Goal: Information Seeking & Learning: Compare options

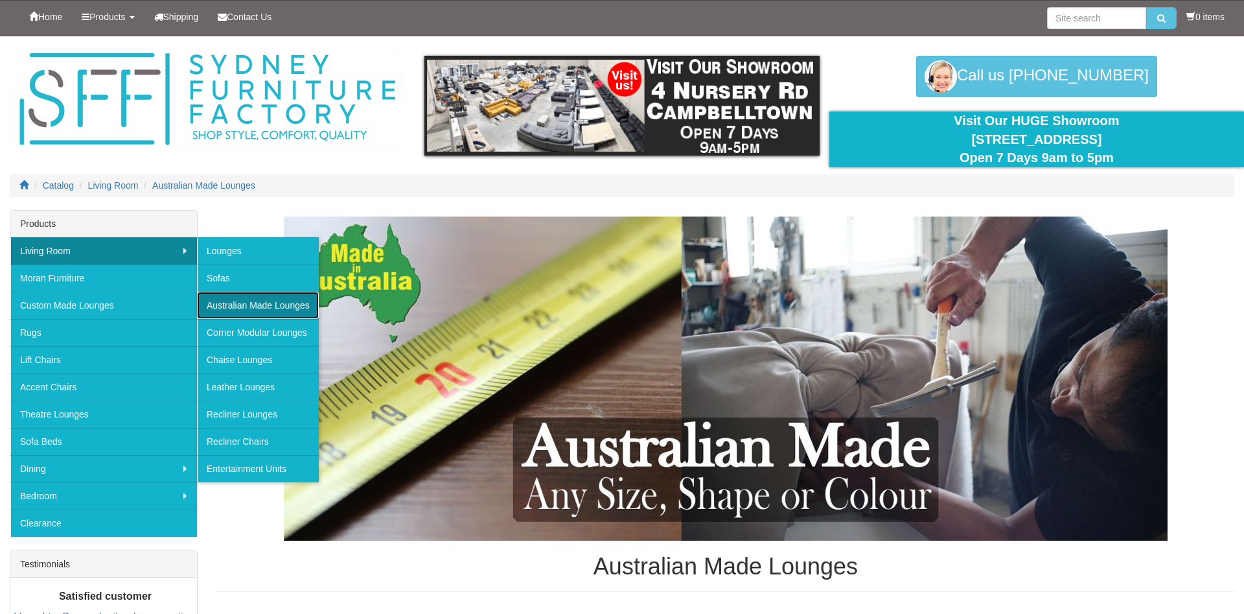
click at [263, 306] on link "Australian Made Lounges" at bounding box center [258, 305] width 122 height 27
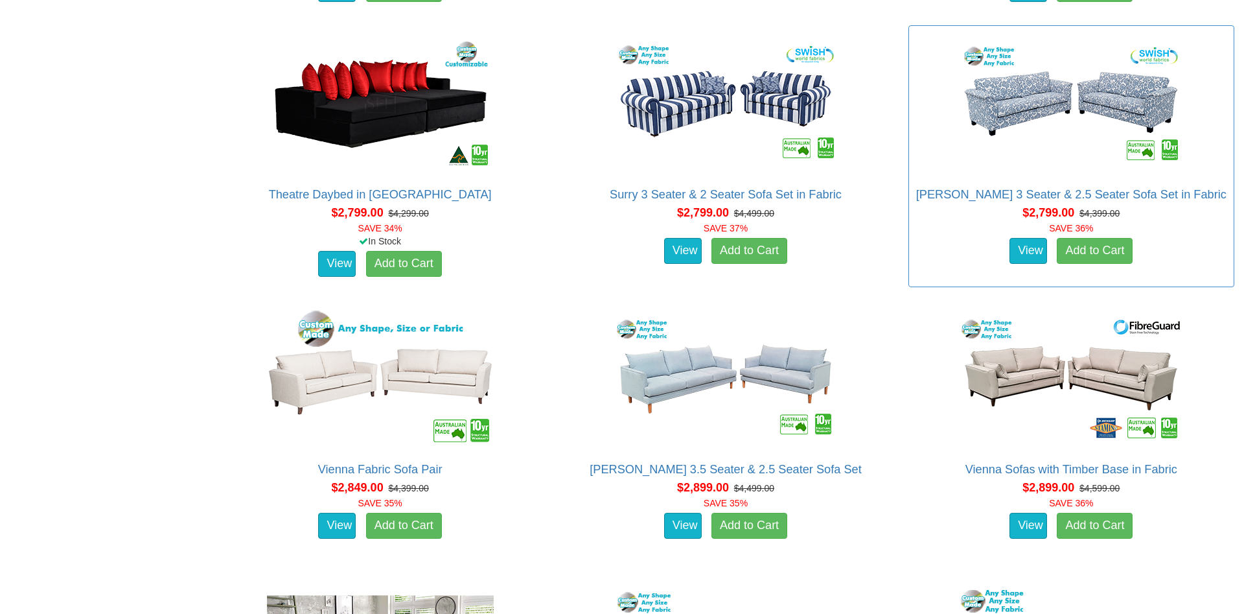
scroll to position [2181, 0]
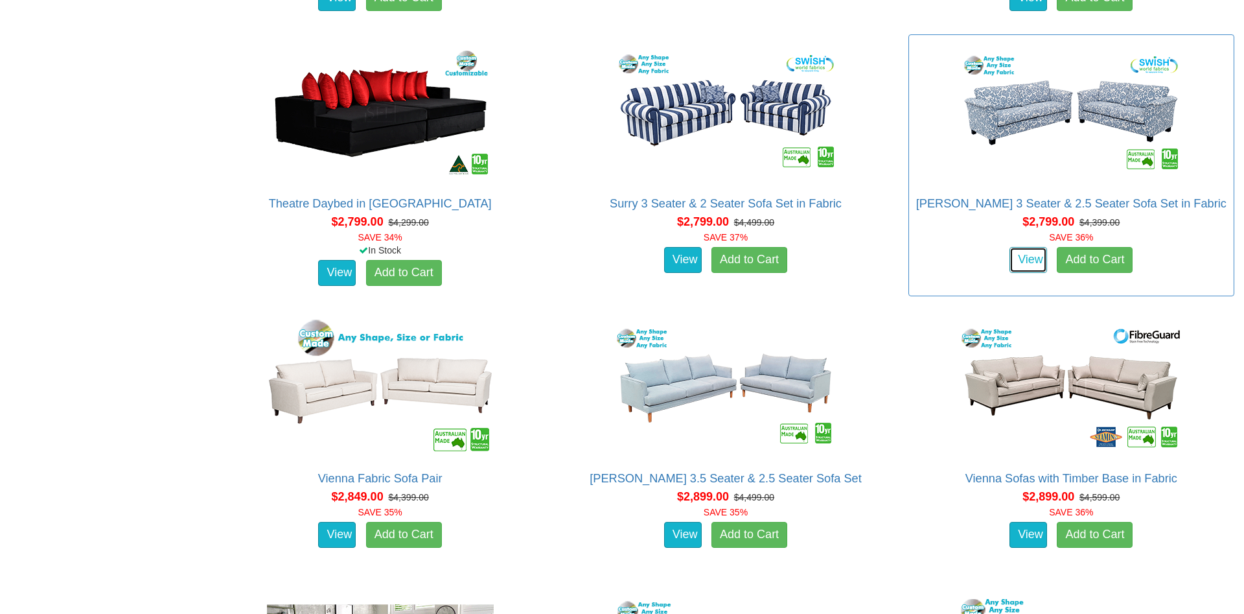
click at [1022, 262] on link "View" at bounding box center [1028, 260] width 38 height 26
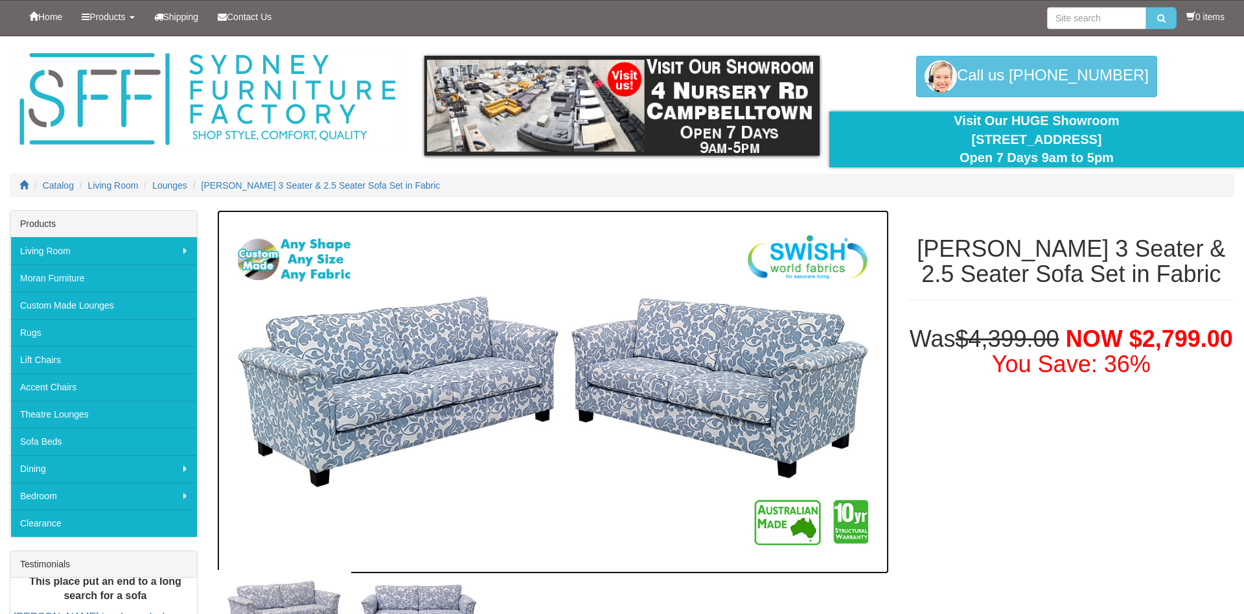
click at [807, 390] on img at bounding box center [553, 392] width 672 height 364
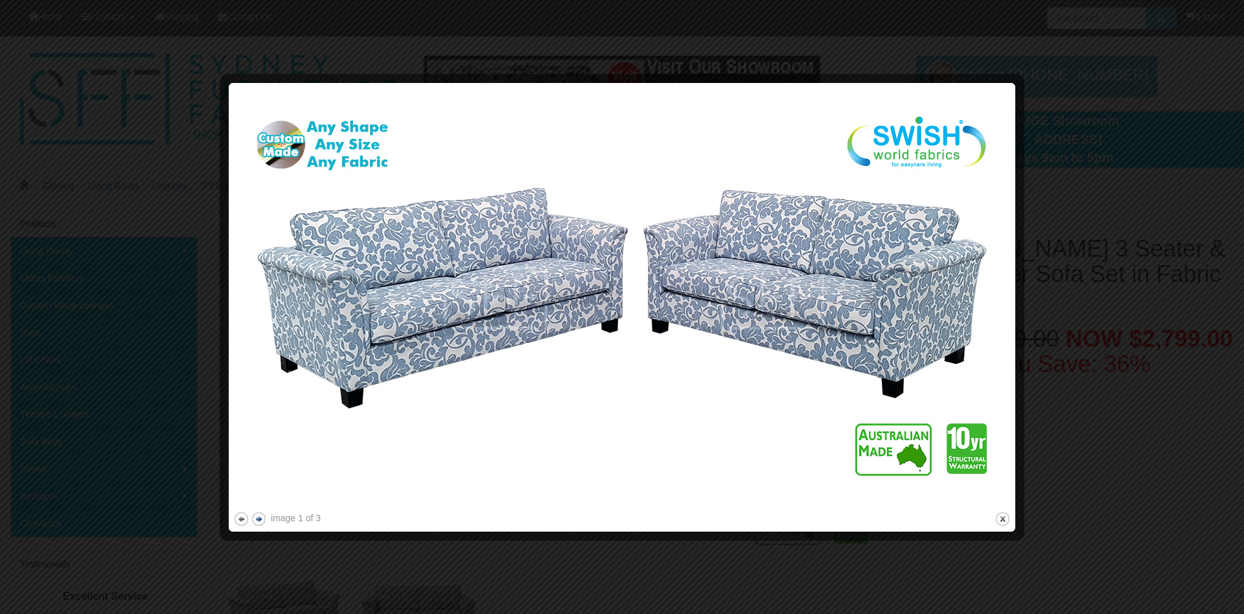
click at [258, 518] on button "next" at bounding box center [259, 519] width 16 height 16
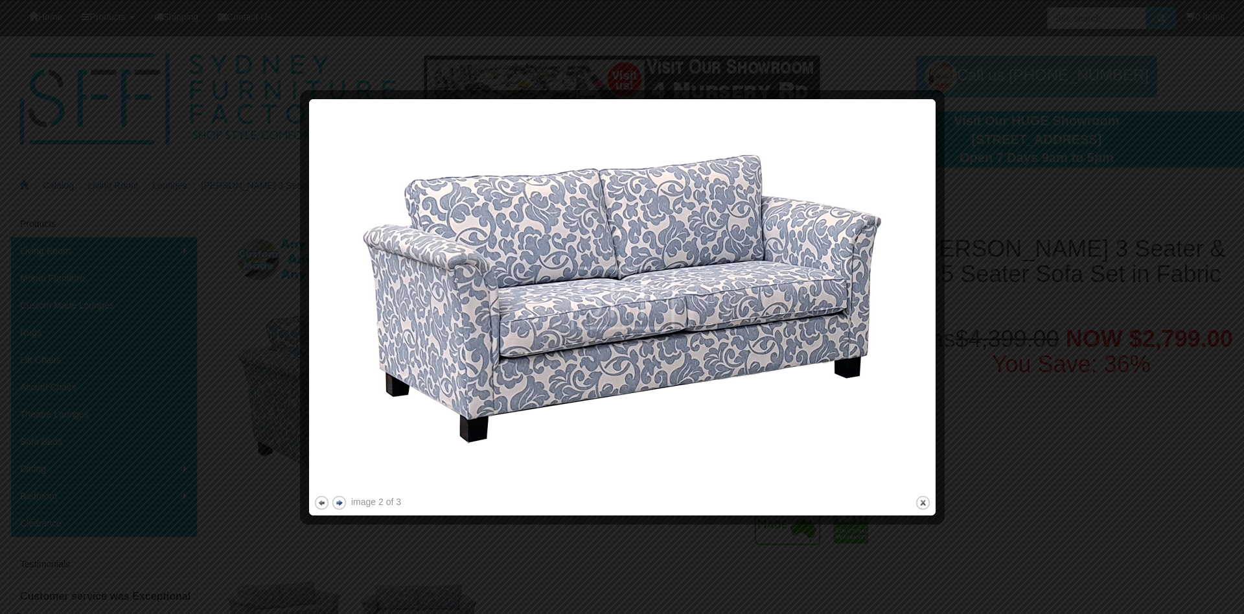
click at [340, 500] on button "next" at bounding box center [339, 502] width 16 height 16
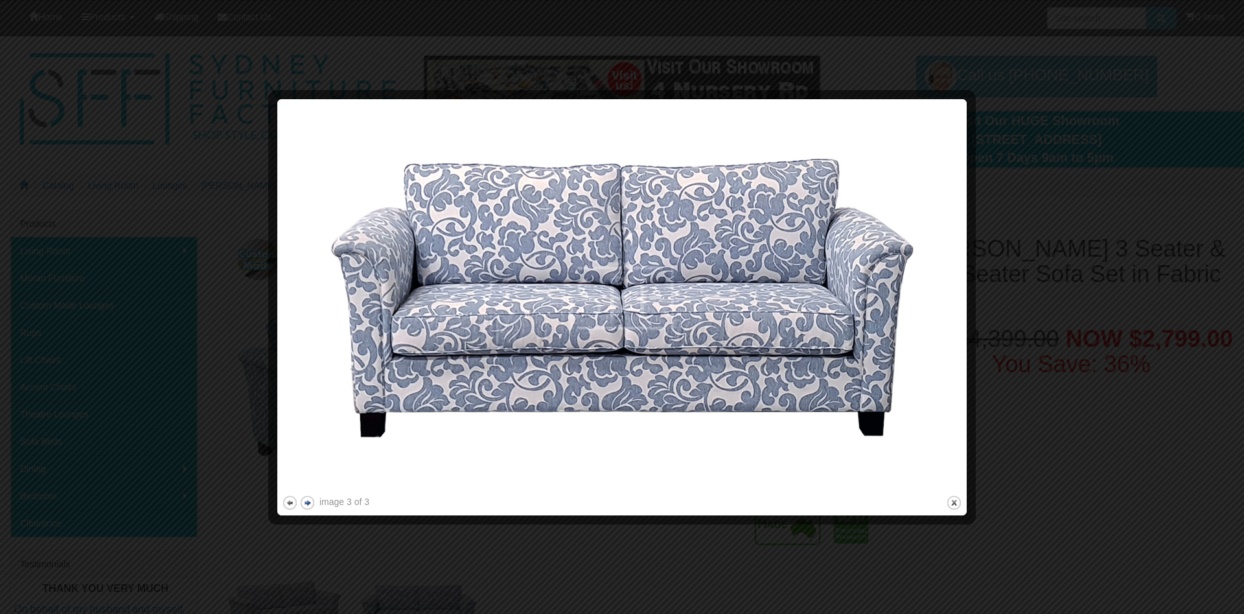
click at [309, 503] on button "next" at bounding box center [307, 502] width 16 height 16
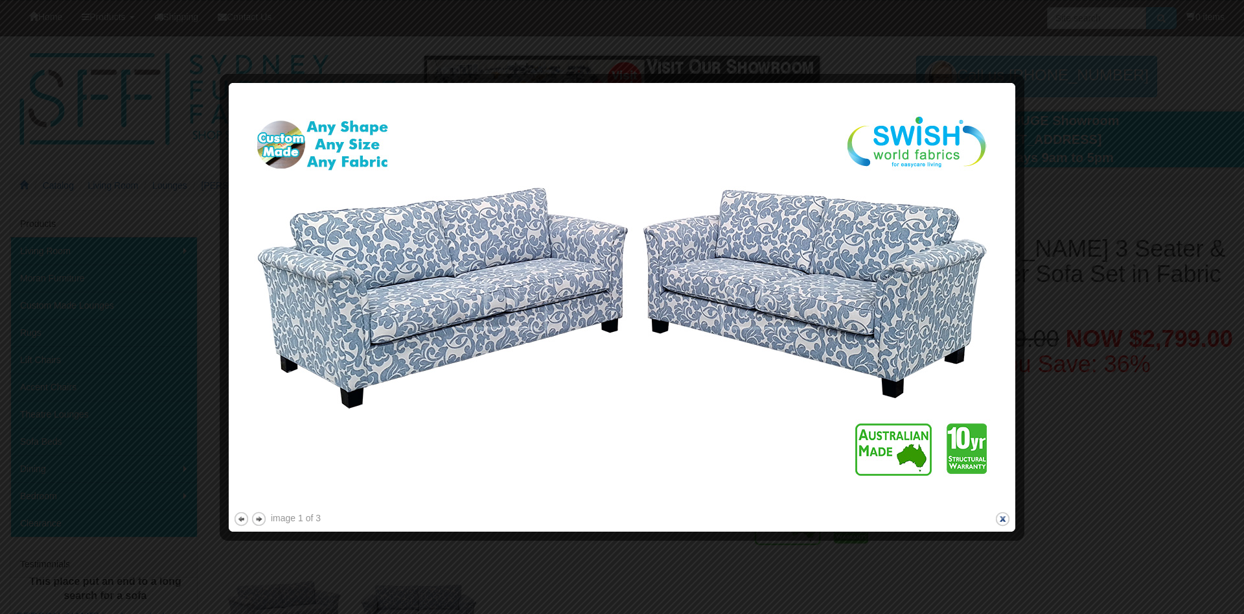
click at [1003, 516] on button "close" at bounding box center [1003, 519] width 16 height 16
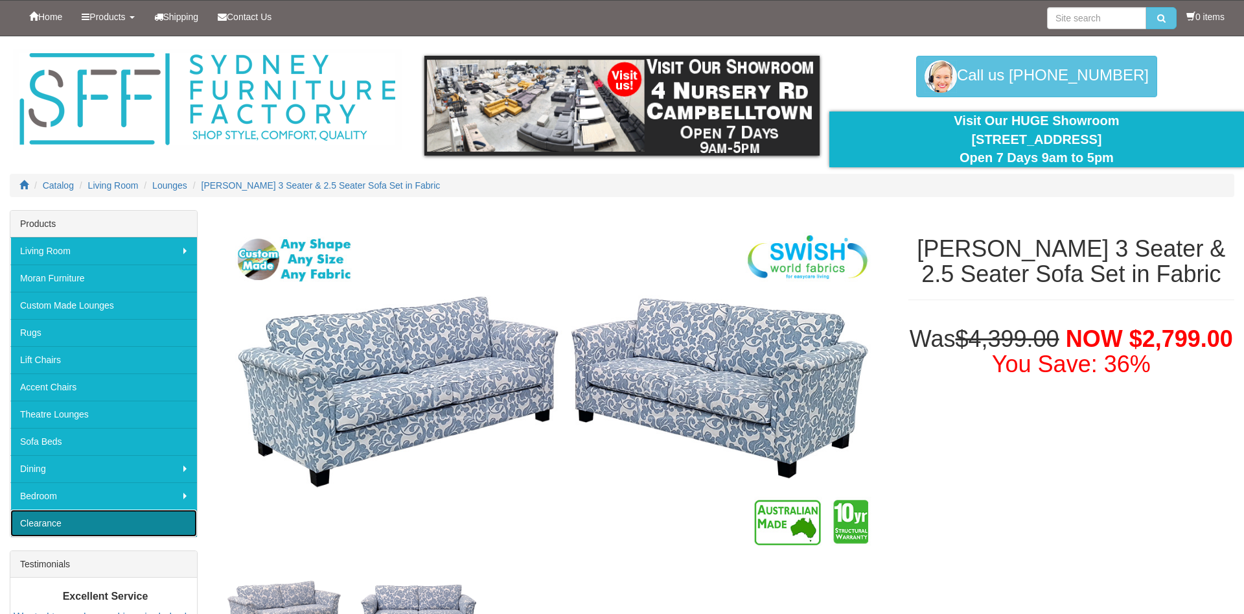
click at [60, 525] on link "Clearance" at bounding box center [103, 522] width 187 height 27
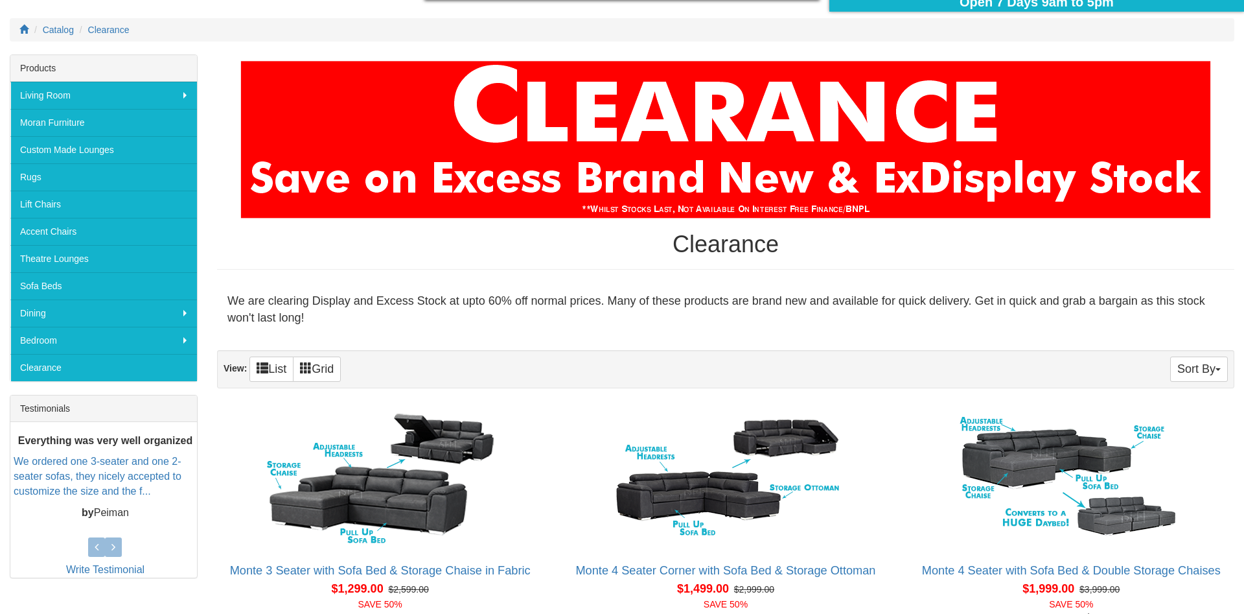
scroll to position [132, 0]
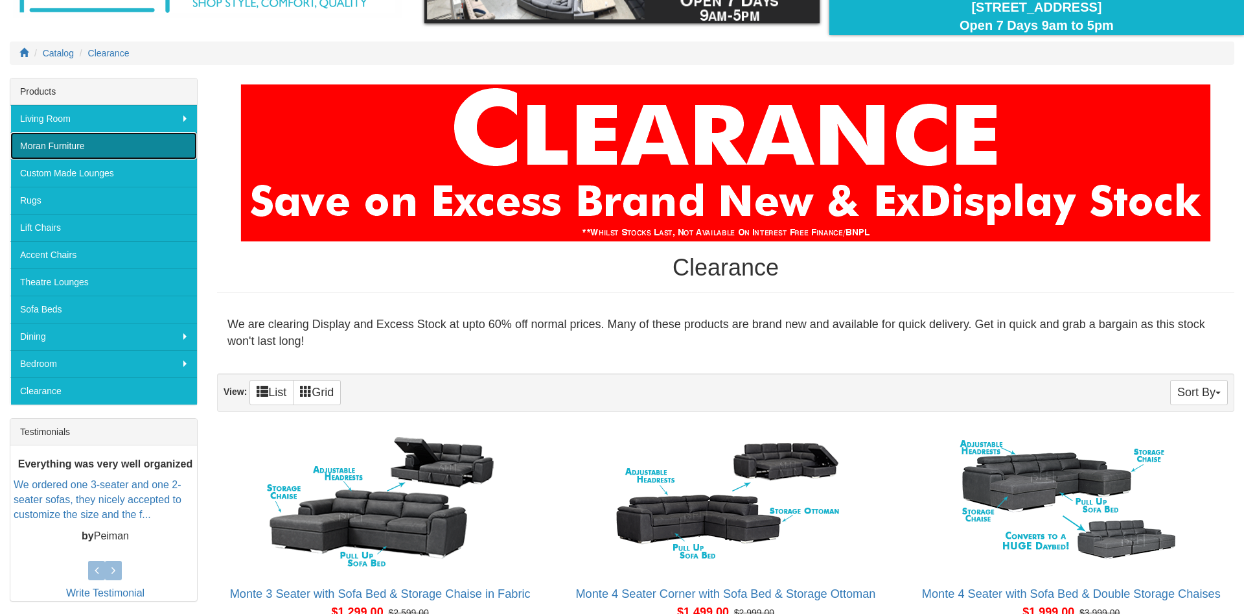
click at [84, 143] on link "Moran Furniture" at bounding box center [103, 145] width 187 height 27
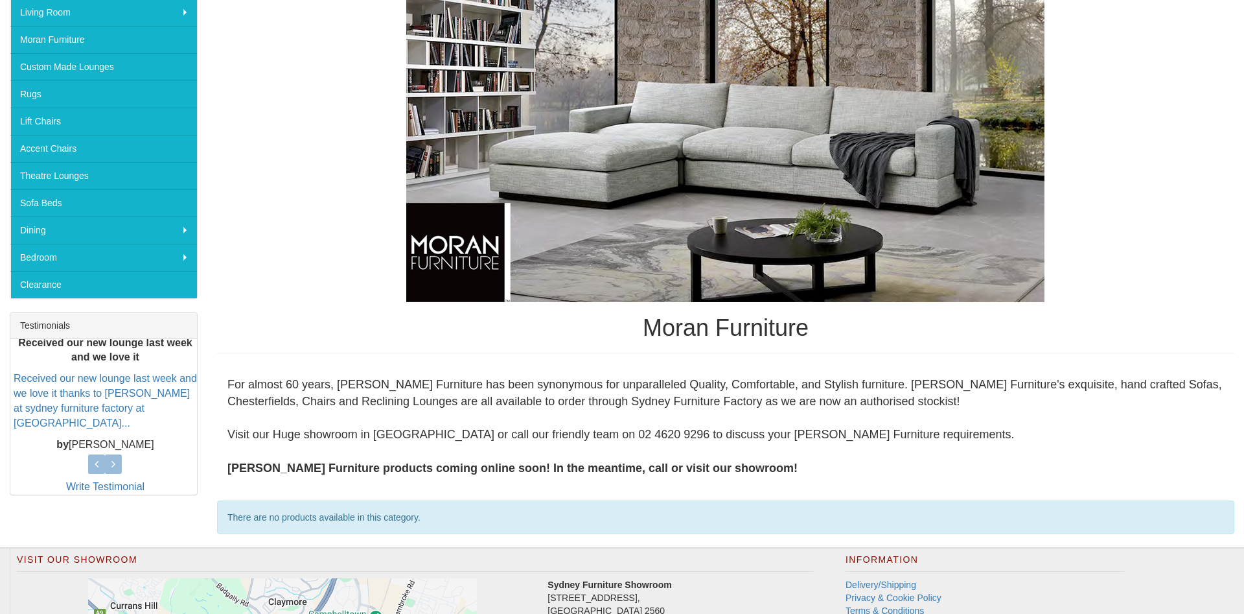
scroll to position [232, 0]
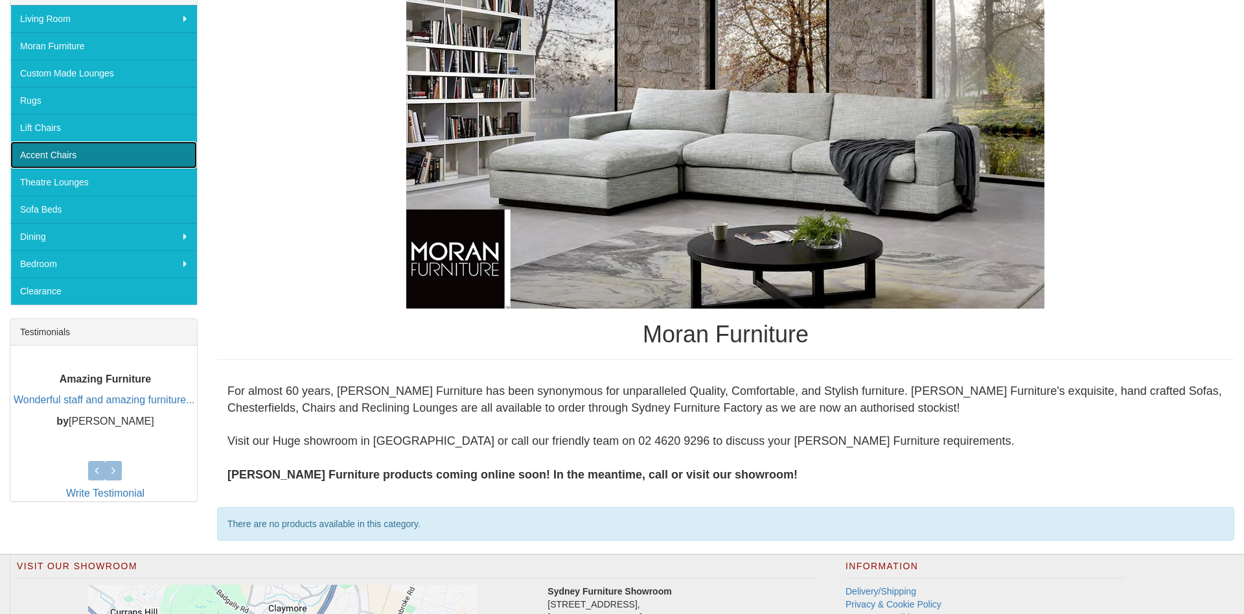
click at [98, 158] on link "Accent Chairs" at bounding box center [103, 154] width 187 height 27
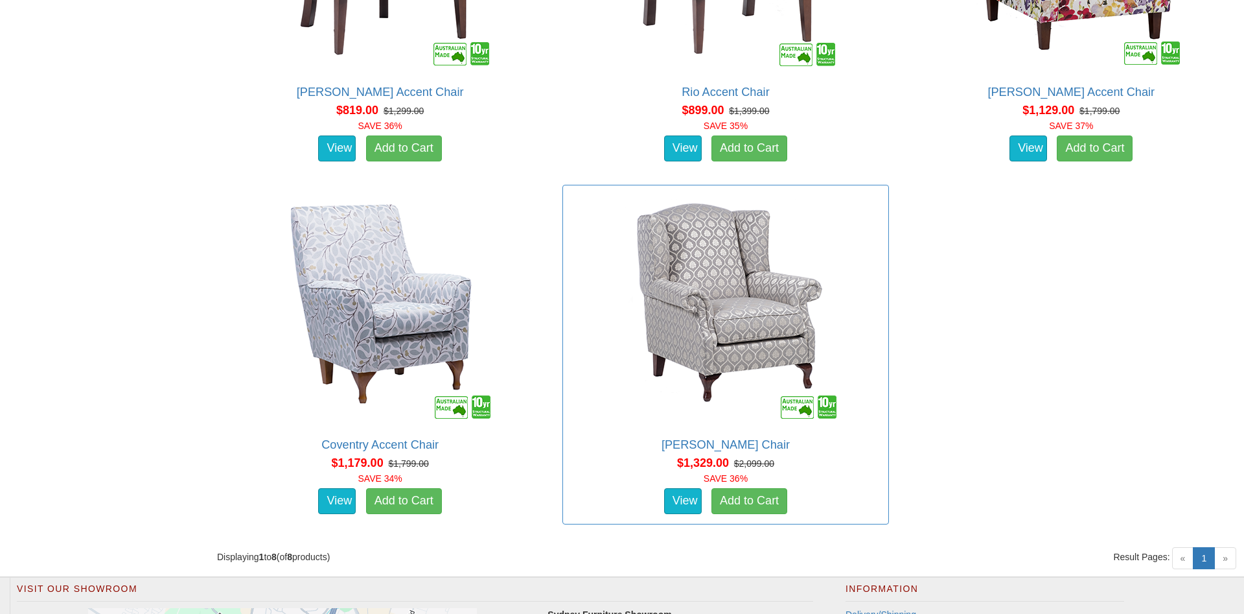
scroll to position [1315, 0]
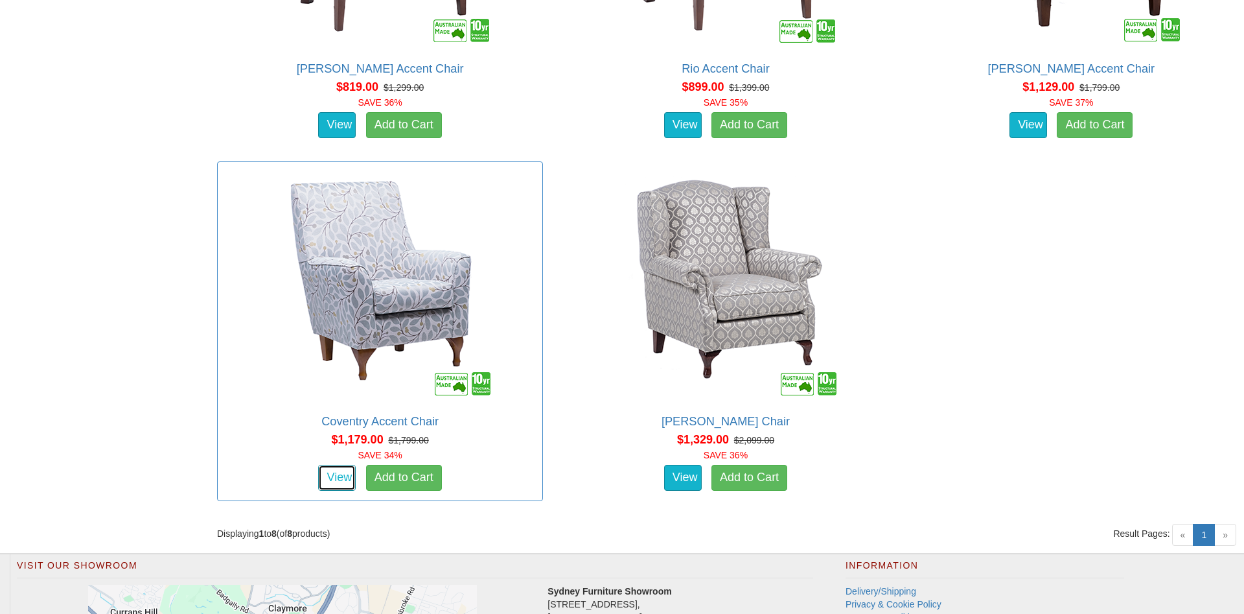
click at [339, 474] on link "View" at bounding box center [337, 478] width 38 height 26
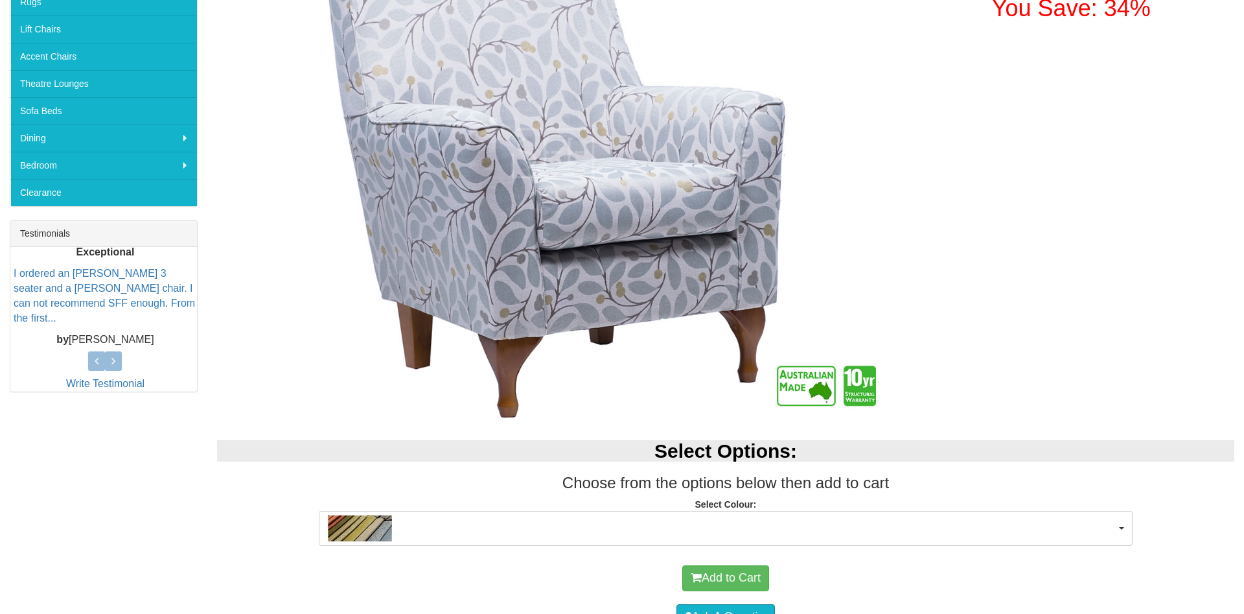
scroll to position [397, 0]
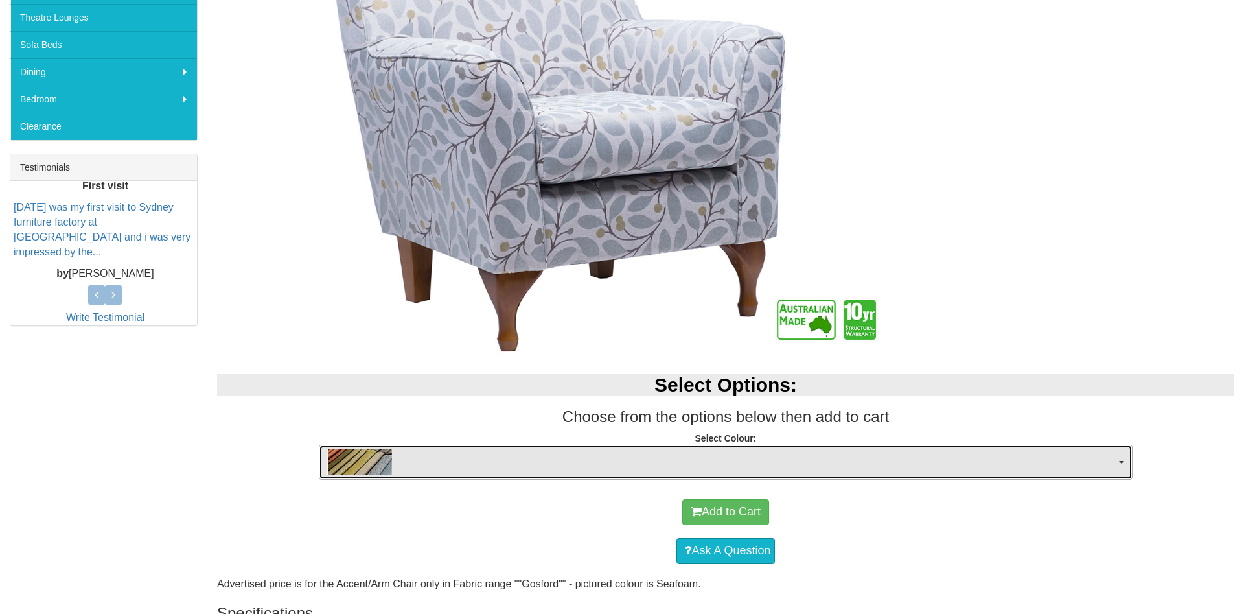
click at [1122, 461] on span "button" at bounding box center [1121, 462] width 5 height 3
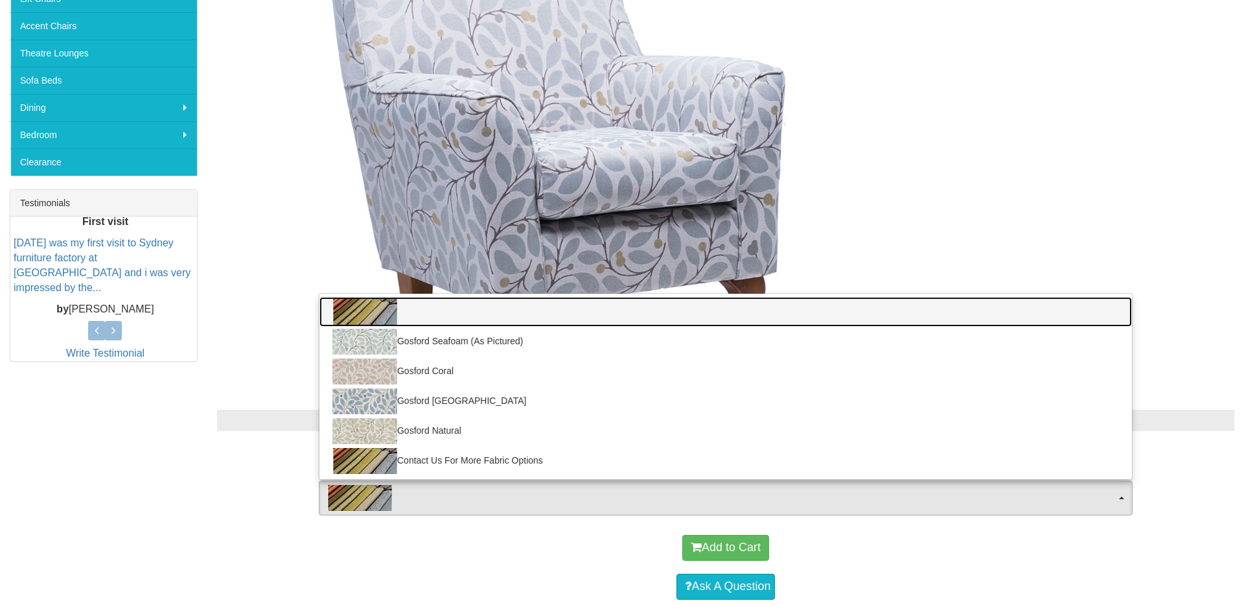
scroll to position [398, 0]
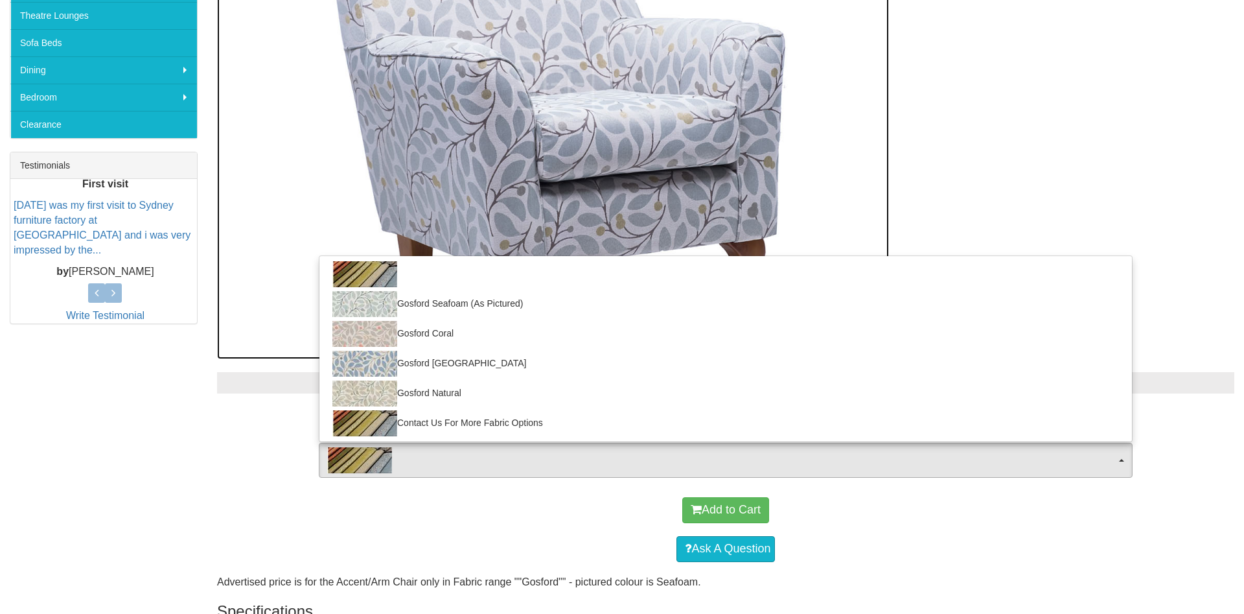
click at [741, 151] on img at bounding box center [553, 84] width 672 height 547
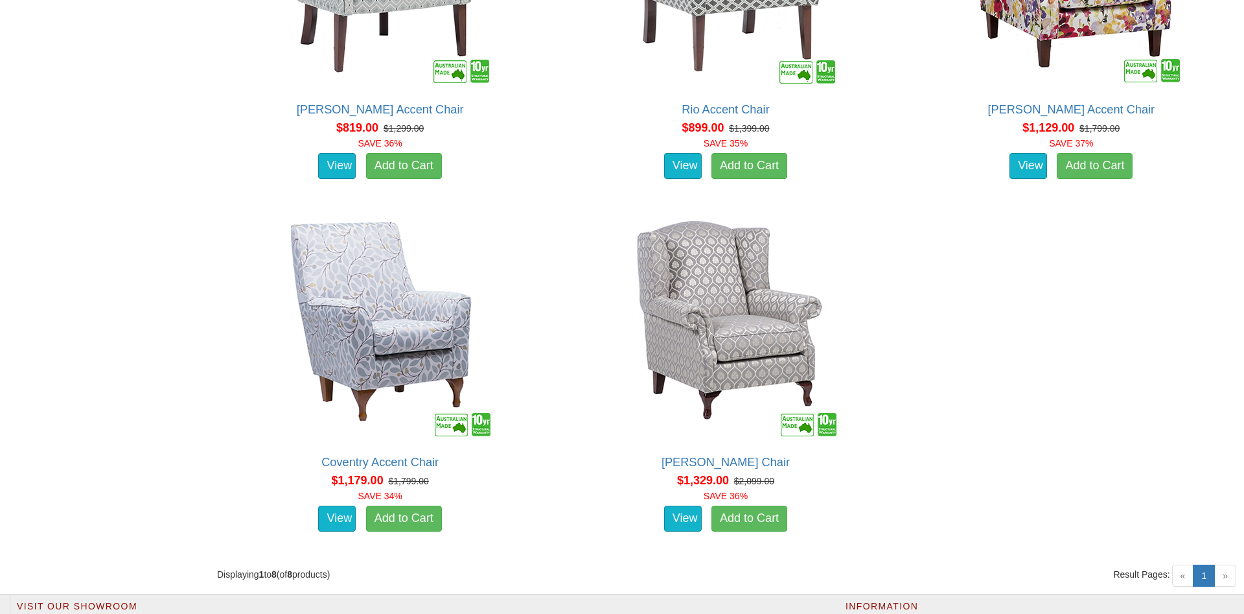
scroll to position [1183, 0]
